Goal: Task Accomplishment & Management: Use online tool/utility

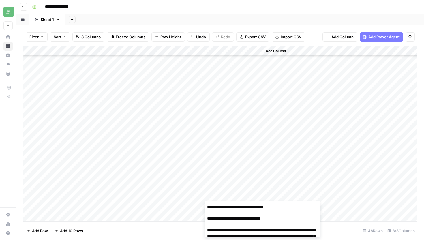
scroll to position [3190, 0]
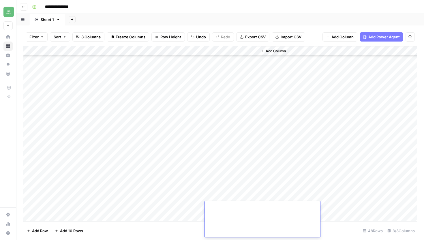
click at [200, 206] on div "Add Column" at bounding box center [220, 133] width 394 height 175
click at [24, 6] on icon "button" at bounding box center [23, 6] width 3 height 3
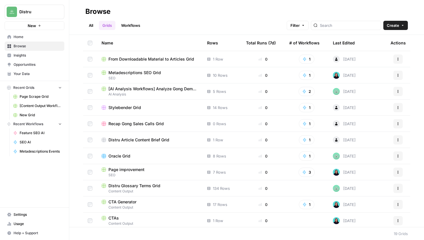
click at [162, 62] on td "From Downloadable Material to Articles Grid" at bounding box center [150, 59] width 106 height 16
click at [169, 61] on span "From Downloadable Material to Articles Grid" at bounding box center [152, 59] width 86 height 6
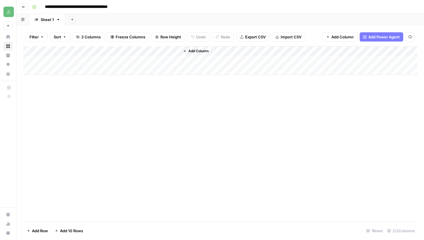
click at [25, 7] on button "Go back" at bounding box center [24, 7] width 8 height 8
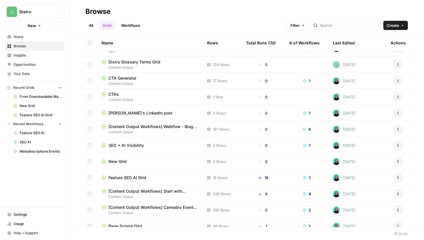
scroll to position [131, 0]
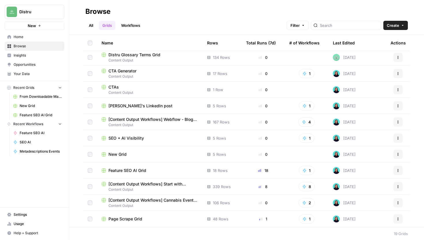
click at [159, 218] on div "Page Scrape Grid" at bounding box center [150, 219] width 96 height 6
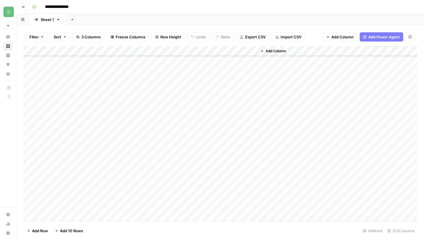
scroll to position [315, 0]
click at [244, 208] on div "Add Column" at bounding box center [220, 133] width 394 height 175
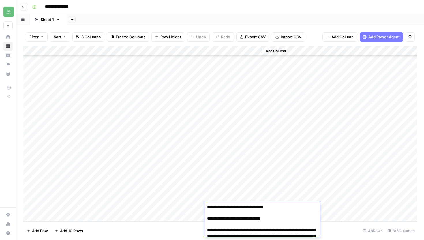
scroll to position [3317, 0]
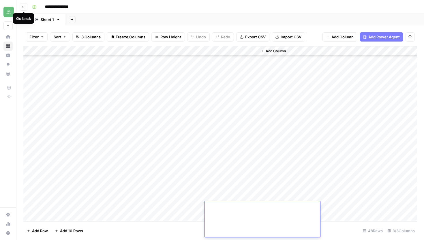
click at [24, 5] on icon "button" at bounding box center [23, 6] width 3 height 3
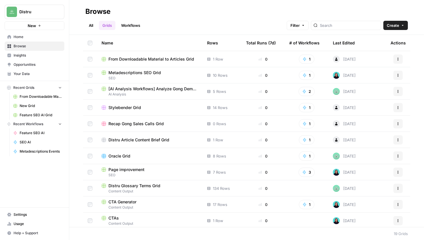
click at [33, 124] on span "Recent Workflows" at bounding box center [28, 124] width 30 height 5
click at [39, 124] on span "Recent Workflows" at bounding box center [28, 124] width 30 height 5
click at [137, 26] on link "Workflows" at bounding box center [131, 25] width 26 height 9
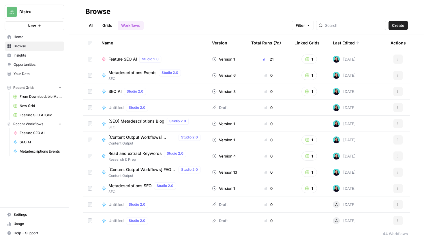
click at [401, 26] on span "Create" at bounding box center [398, 26] width 12 height 6
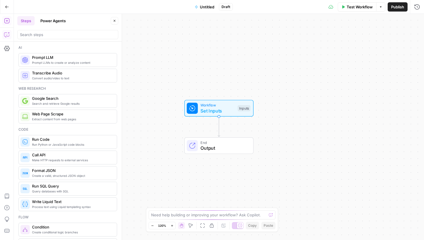
drag, startPoint x: 9, startPoint y: 38, endPoint x: 48, endPoint y: 48, distance: 39.6
click at [8, 34] on icon "button" at bounding box center [7, 35] width 6 height 6
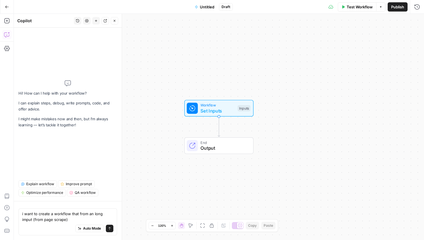
click at [76, 222] on textarea "i want to create a workflow that from an long imput (from page scrape)" at bounding box center [67, 217] width 91 height 12
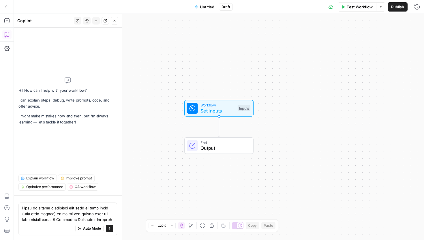
scroll to position [3761, 0]
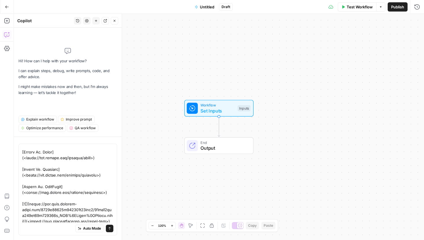
type textarea "i want to create a workflow that from an long imput (from page scrape) gives me…"
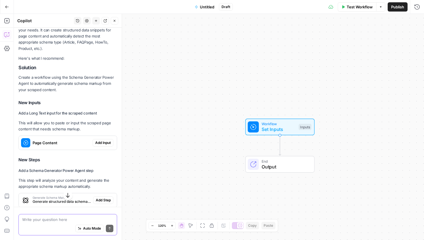
scroll to position [154, 0]
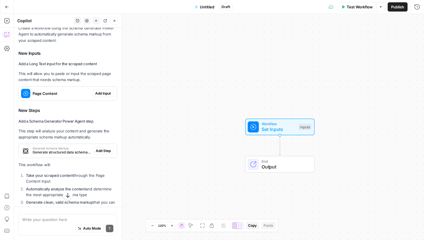
click at [101, 91] on span "Add Input" at bounding box center [103, 93] width 16 height 5
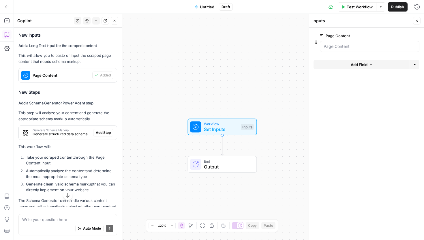
scroll to position [191, 0]
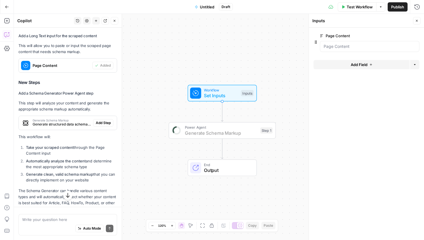
click at [103, 120] on span "Add Step" at bounding box center [103, 122] width 15 height 5
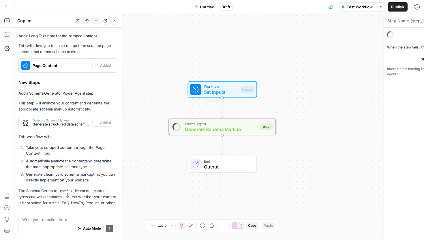
type textarea "Generate Schema Markup"
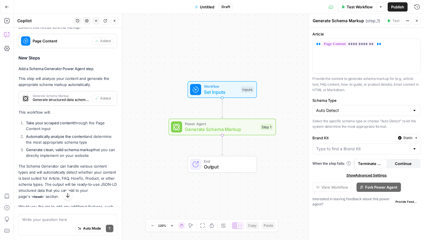
scroll to position [238, 0]
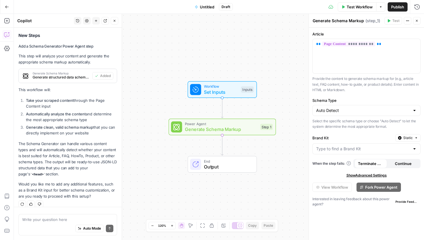
click at [358, 6] on span "Test Workflow" at bounding box center [360, 7] width 26 height 6
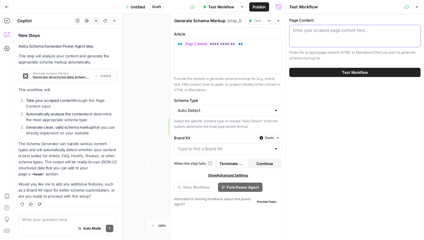
click at [304, 33] on textarea "Page Content" at bounding box center [355, 30] width 124 height 6
click at [416, 6] on icon "button" at bounding box center [417, 7] width 2 height 2
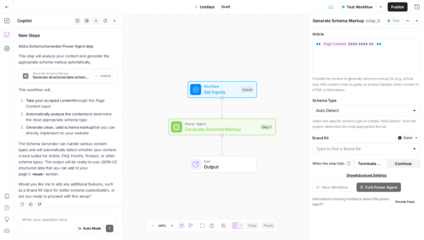
click at [222, 94] on span "Set Inputs" at bounding box center [221, 92] width 34 height 7
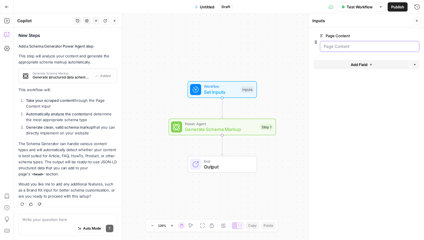
click at [343, 47] on Content "Page Content" at bounding box center [370, 47] width 92 height 6
click at [360, 7] on span "Test Workflow" at bounding box center [360, 7] width 26 height 6
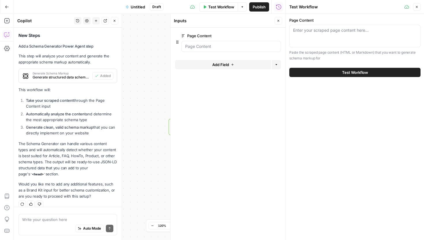
click at [343, 39] on div "Enter your scraped page content here..." at bounding box center [355, 36] width 131 height 23
paste textarea "# Cannabis Compliance Software | Distru Cannabis Compliance Software | Distru […"
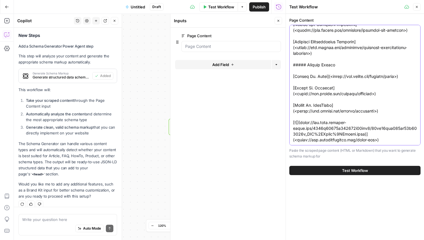
type textarea "# Cannabis Compliance Software | Distru Cannabis Compliance Software | Distru […"
click at [380, 167] on button "Test Workflow" at bounding box center [355, 170] width 131 height 9
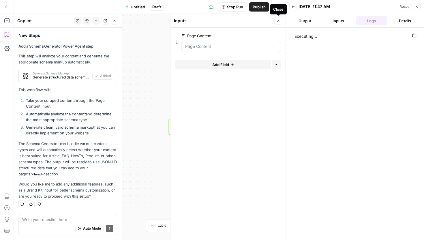
click at [278, 21] on icon "button" at bounding box center [279, 21] width 2 height 2
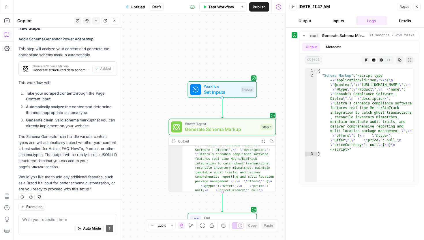
scroll to position [25, 0]
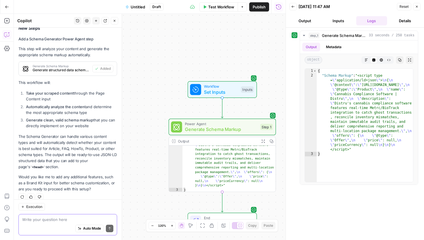
click at [51, 219] on textarea at bounding box center [67, 220] width 91 height 6
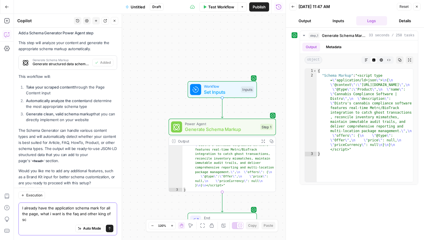
scroll to position [257, 0]
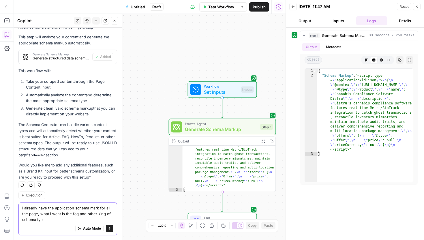
type textarea "I already have the application schema mark for all the page, what i want is the…"
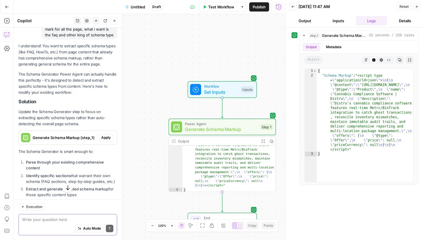
scroll to position [438, 0]
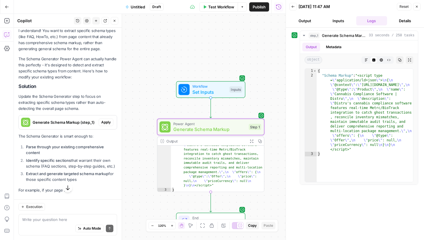
click at [104, 120] on span "Apply" at bounding box center [106, 122] width 10 height 5
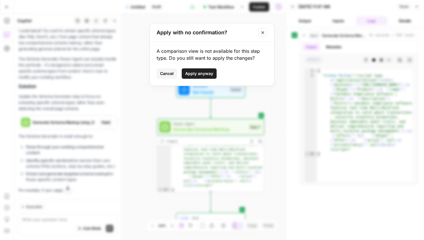
click at [207, 72] on span "Apply anyway" at bounding box center [199, 74] width 28 height 6
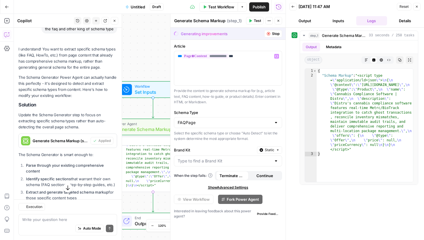
scroll to position [447, 0]
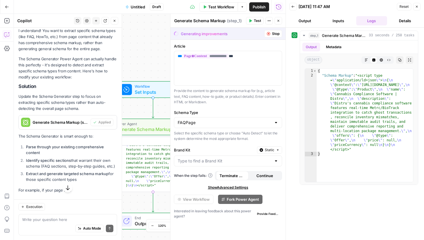
click at [273, 36] on span "Stop" at bounding box center [276, 33] width 8 height 5
click at [420, 8] on button "Close" at bounding box center [417, 7] width 8 height 8
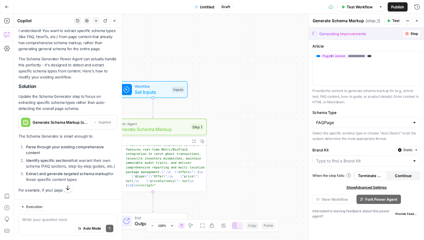
click at [5, 8] on icon "button" at bounding box center [7, 7] width 4 height 4
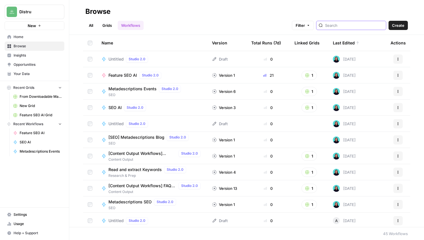
click at [348, 26] on input "search" at bounding box center [354, 26] width 59 height 6
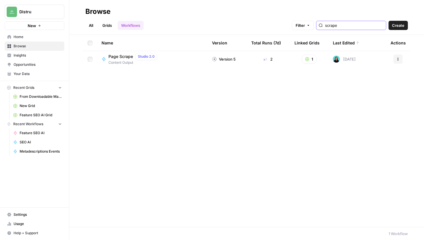
type input "scrape"
click at [169, 61] on div "Page Scrape Studio 2.0 Content Output" at bounding box center [152, 59] width 101 height 12
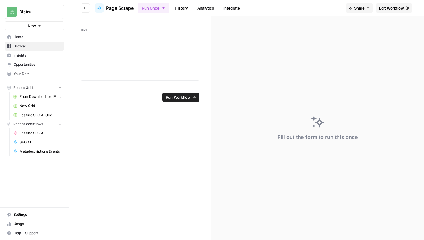
click at [393, 10] on span "Edit Workflow" at bounding box center [391, 8] width 25 height 6
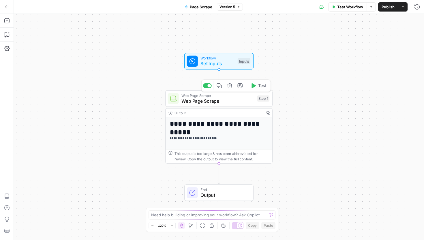
click at [236, 103] on span "Web Page Scrape" at bounding box center [218, 101] width 73 height 7
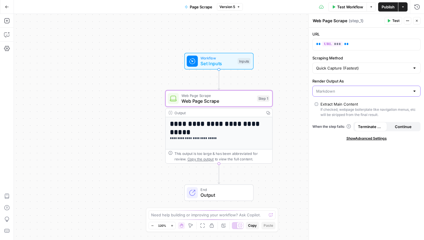
click at [374, 88] on input "Render Output As" at bounding box center [363, 91] width 94 height 6
click at [340, 113] on span "HTML" at bounding box center [366, 114] width 96 height 6
type input "HTML"
click at [388, 5] on span "Publish" at bounding box center [388, 7] width 13 height 6
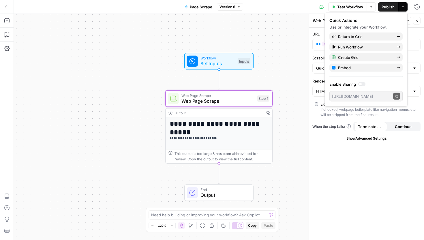
click at [5, 10] on button "Go Back" at bounding box center [7, 7] width 10 height 10
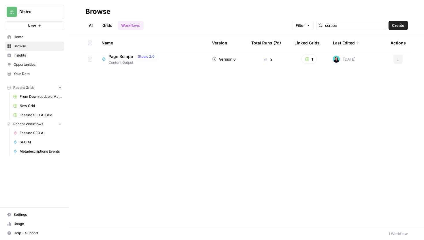
click at [24, 89] on span "Recent Grids" at bounding box center [23, 87] width 21 height 5
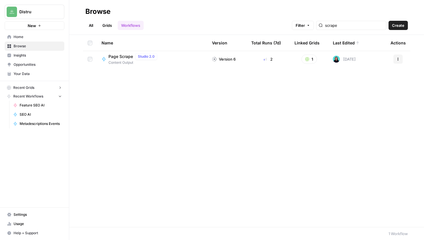
click at [24, 88] on span "Recent Grids" at bounding box center [23, 87] width 21 height 5
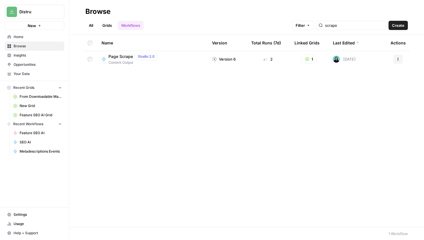
click at [26, 96] on span "From Downloadable Material to Articles Grid" at bounding box center [41, 96] width 42 height 5
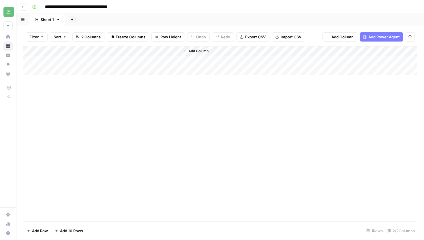
click at [25, 7] on icon "button" at bounding box center [23, 6] width 3 height 3
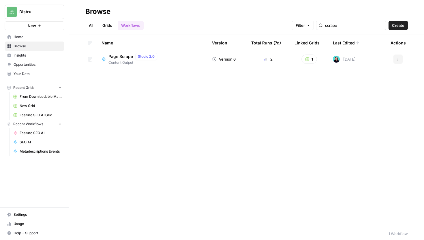
click at [34, 72] on span "Your Data" at bounding box center [38, 73] width 48 height 5
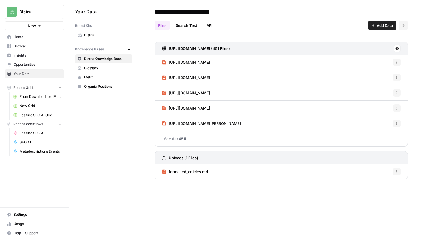
click at [38, 48] on span "Browse" at bounding box center [38, 46] width 48 height 5
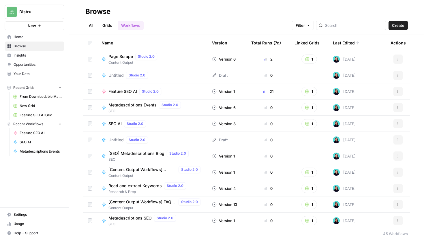
click at [112, 24] on link "Grids" at bounding box center [107, 25] width 16 height 9
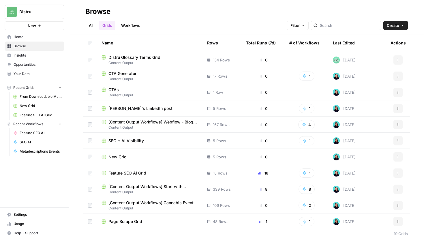
scroll to position [128, 0]
click at [154, 221] on div "Page Scrape Grid" at bounding box center [150, 222] width 96 height 6
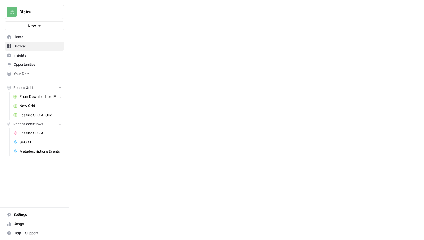
click at [154, 221] on div at bounding box center [246, 120] width 355 height 240
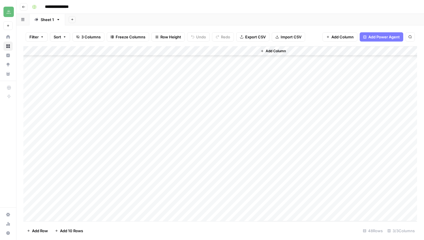
scroll to position [315, 0]
click at [199, 205] on div "Add Column" at bounding box center [220, 133] width 394 height 175
click at [214, 206] on div "Add Column" at bounding box center [220, 133] width 394 height 175
click at [213, 206] on div "Add Column" at bounding box center [220, 133] width 394 height 175
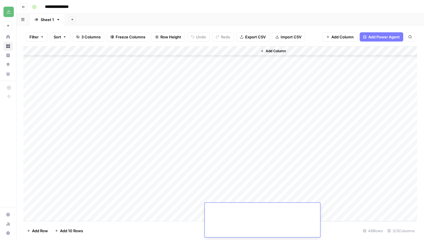
scroll to position [2995, 0]
type textarea "*"
click at [402, 208] on div "Add Column" at bounding box center [337, 133] width 160 height 175
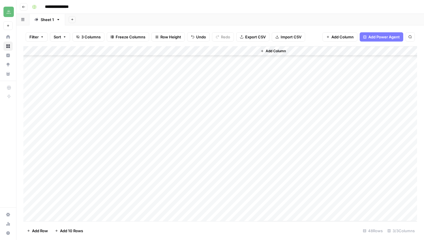
scroll to position [313, 0]
click at [404, 207] on div "Add Column" at bounding box center [337, 133] width 160 height 175
click at [300, 197] on div "Add Column" at bounding box center [337, 133] width 160 height 175
click at [271, 214] on div "Add Column" at bounding box center [337, 133] width 160 height 175
click at [245, 208] on div "Add Column" at bounding box center [220, 133] width 394 height 175
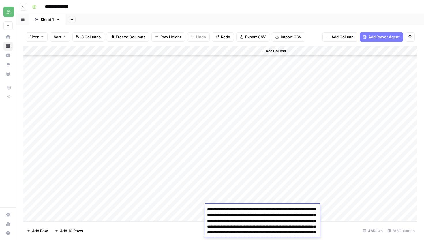
scroll to position [2996, 0]
